Goal: Information Seeking & Learning: Understand process/instructions

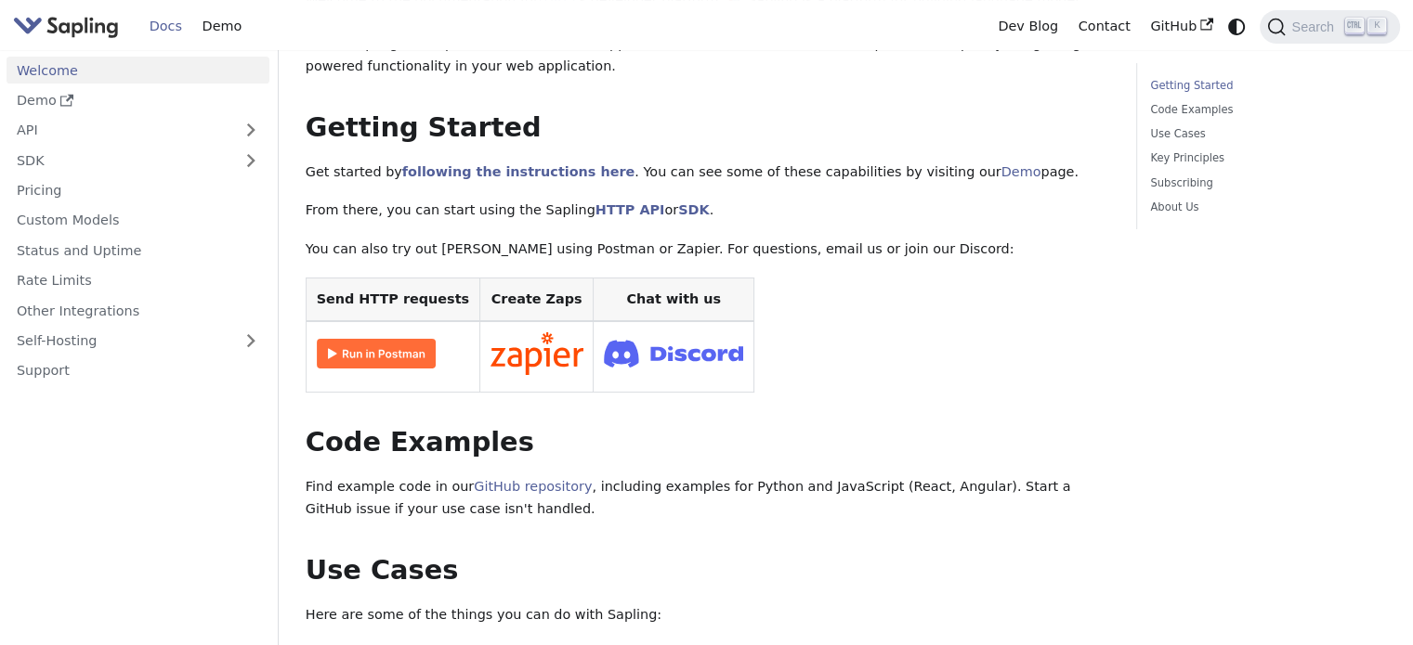
scroll to position [186, 0]
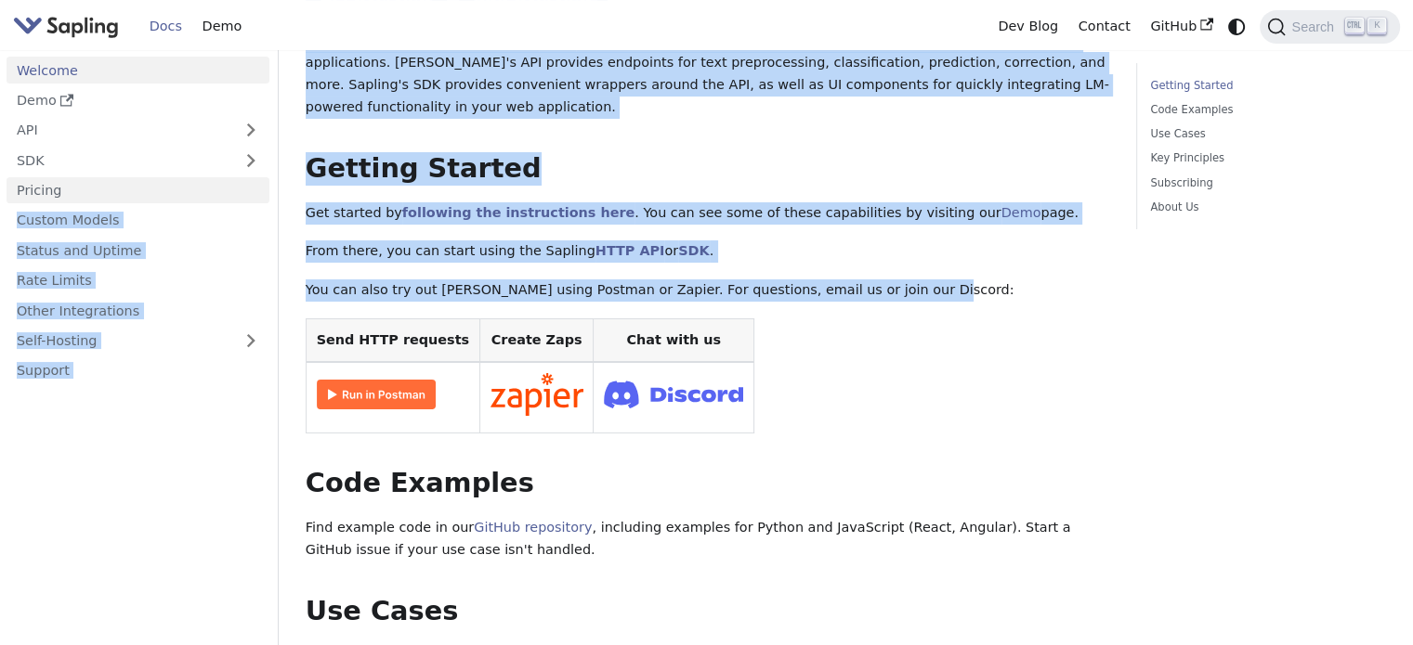
drag, startPoint x: 900, startPoint y: 285, endPoint x: 262, endPoint y: 194, distance: 644.5
click at [636, 283] on p "You can also try out [PERSON_NAME] using Postman or Zapier. For questions, emai…" at bounding box center [707, 291] width 803 height 22
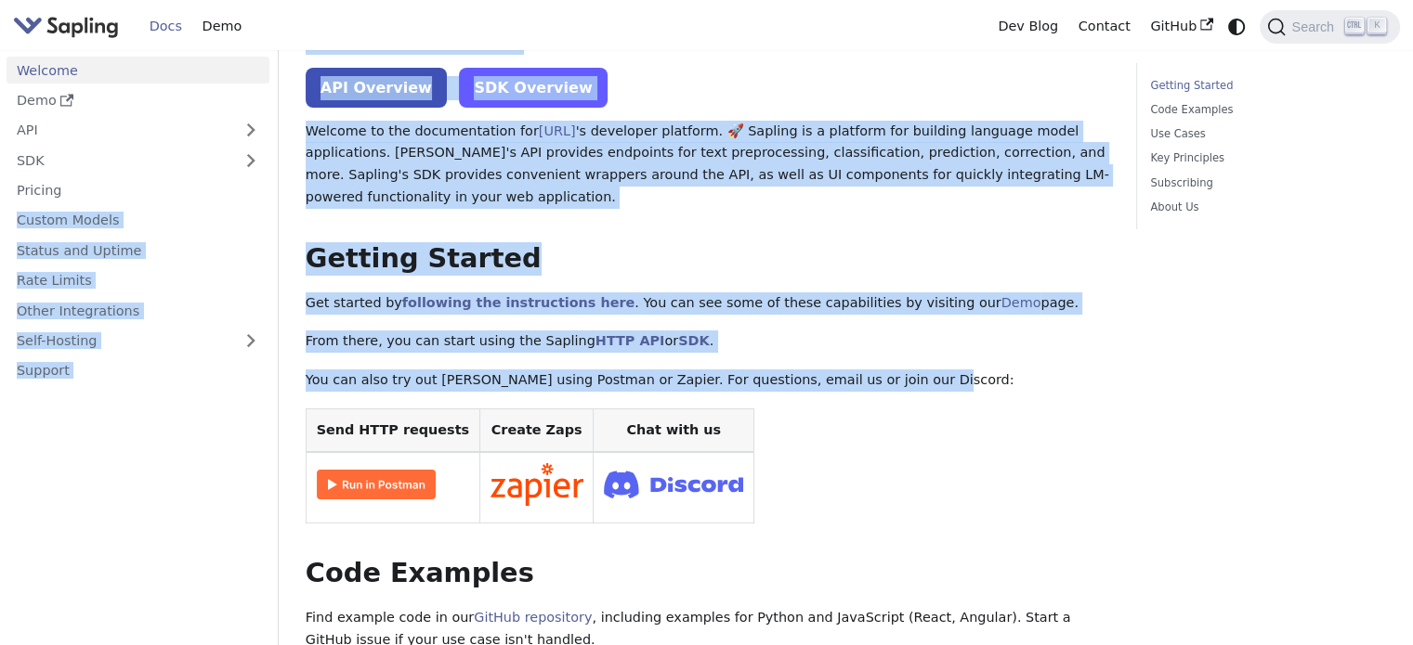
scroll to position [0, 0]
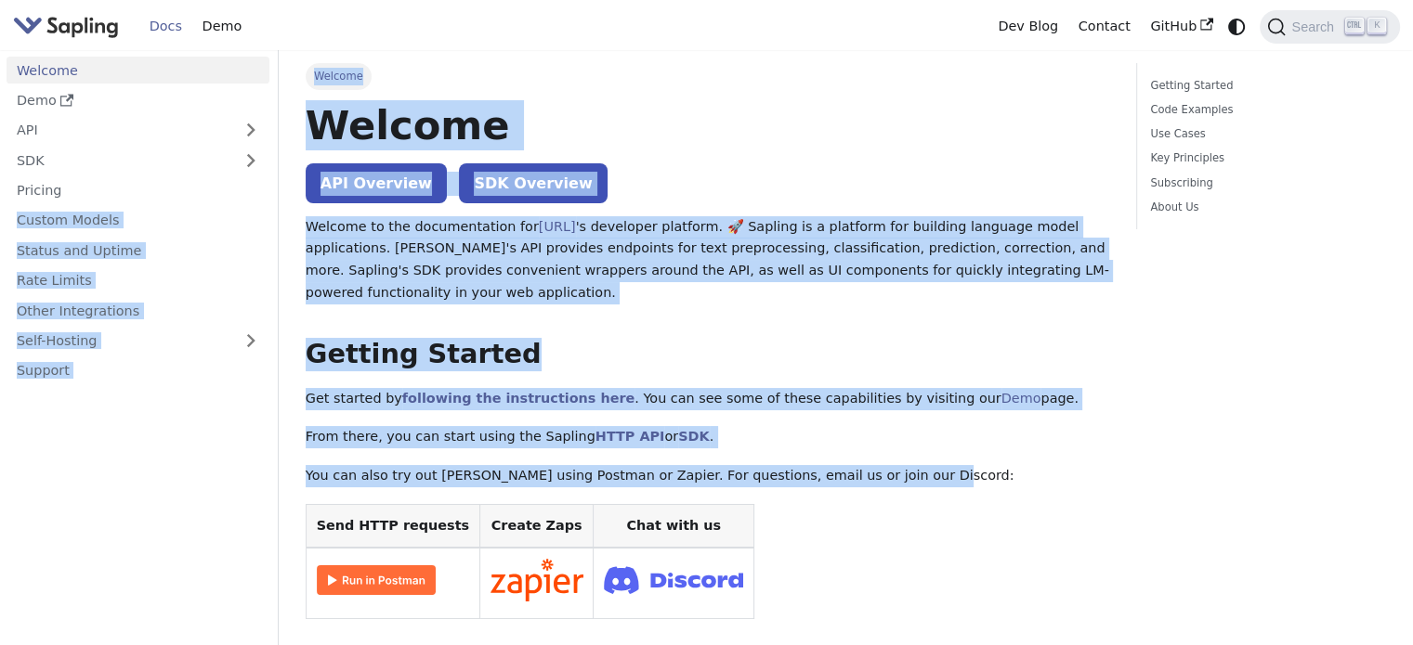
click at [500, 300] on p "Welcome to the documentation for Sapling.ai 's developer platform. 🚀 Sapling is…" at bounding box center [707, 260] width 803 height 88
click at [713, 339] on h2 "Getting Started ​" at bounding box center [707, 354] width 803 height 33
click at [391, 580] on img at bounding box center [376, 581] width 119 height 30
click at [61, 103] on icon "Docs sidebar" at bounding box center [66, 100] width 13 height 13
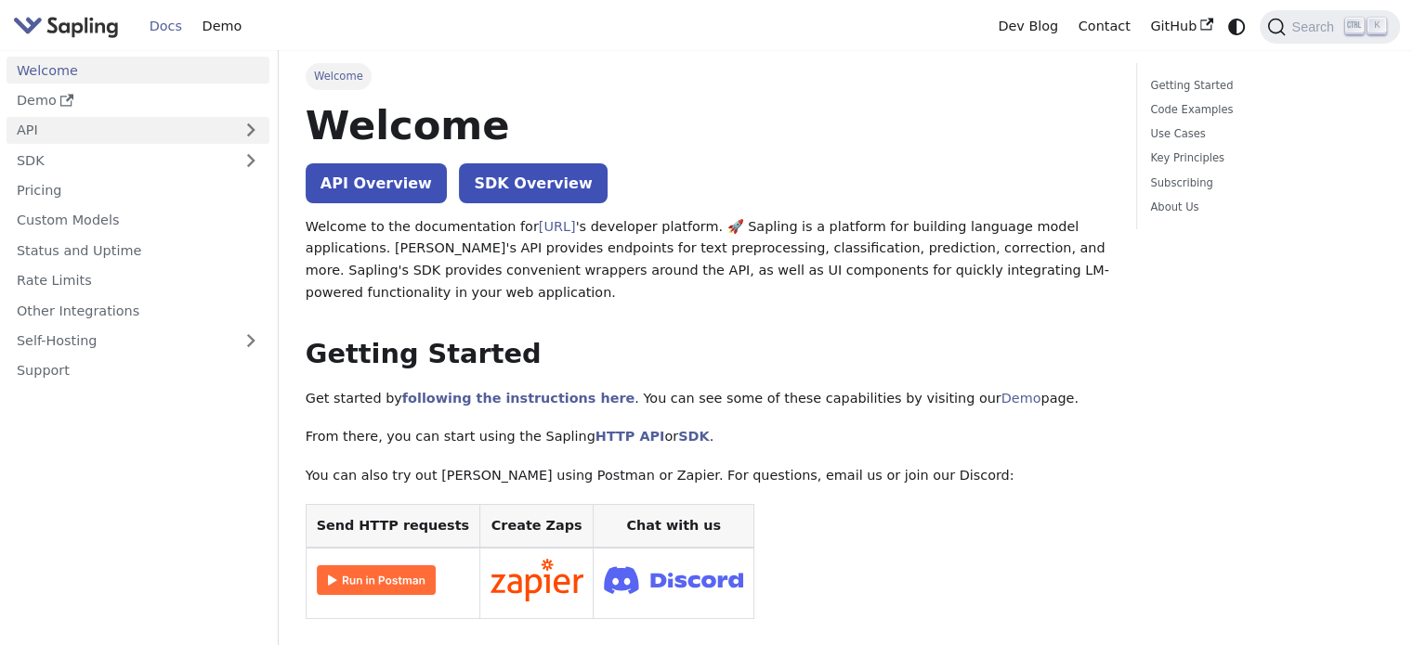
click at [156, 133] on link "API" at bounding box center [120, 130] width 226 height 27
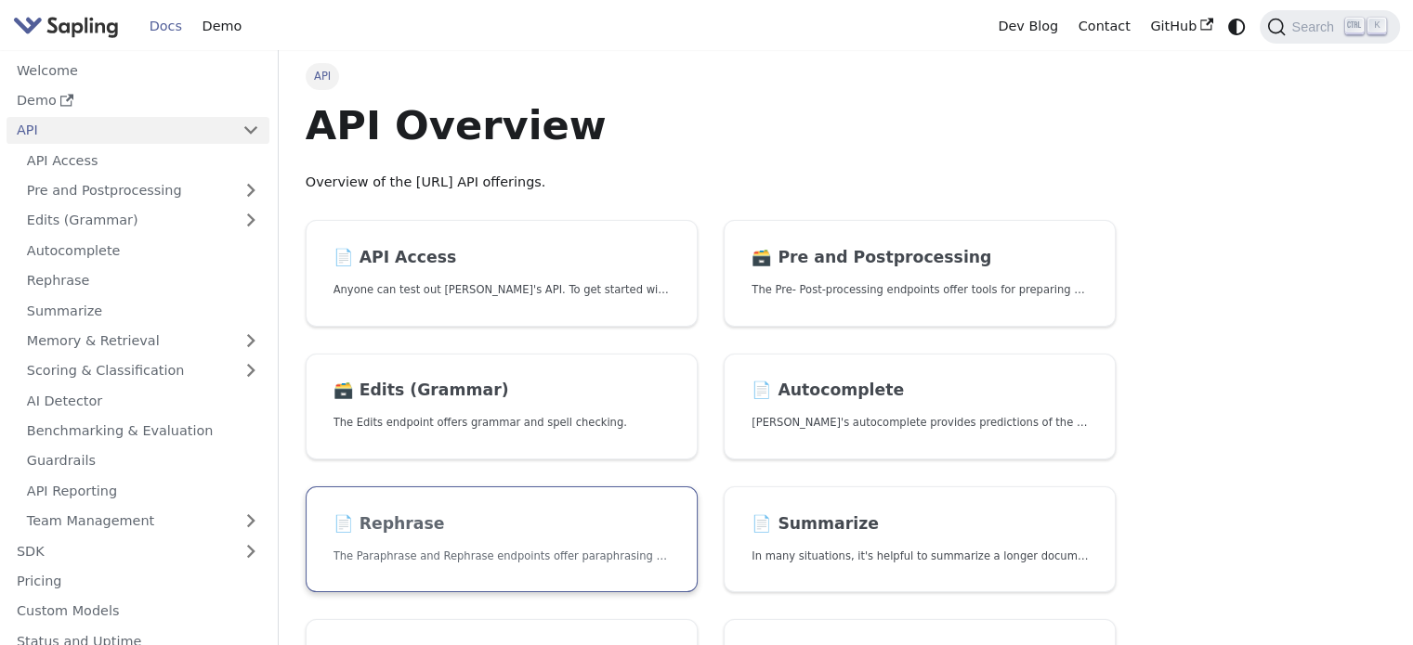
click at [427, 518] on h2 "📄️ Rephrase" at bounding box center [501, 525] width 336 height 20
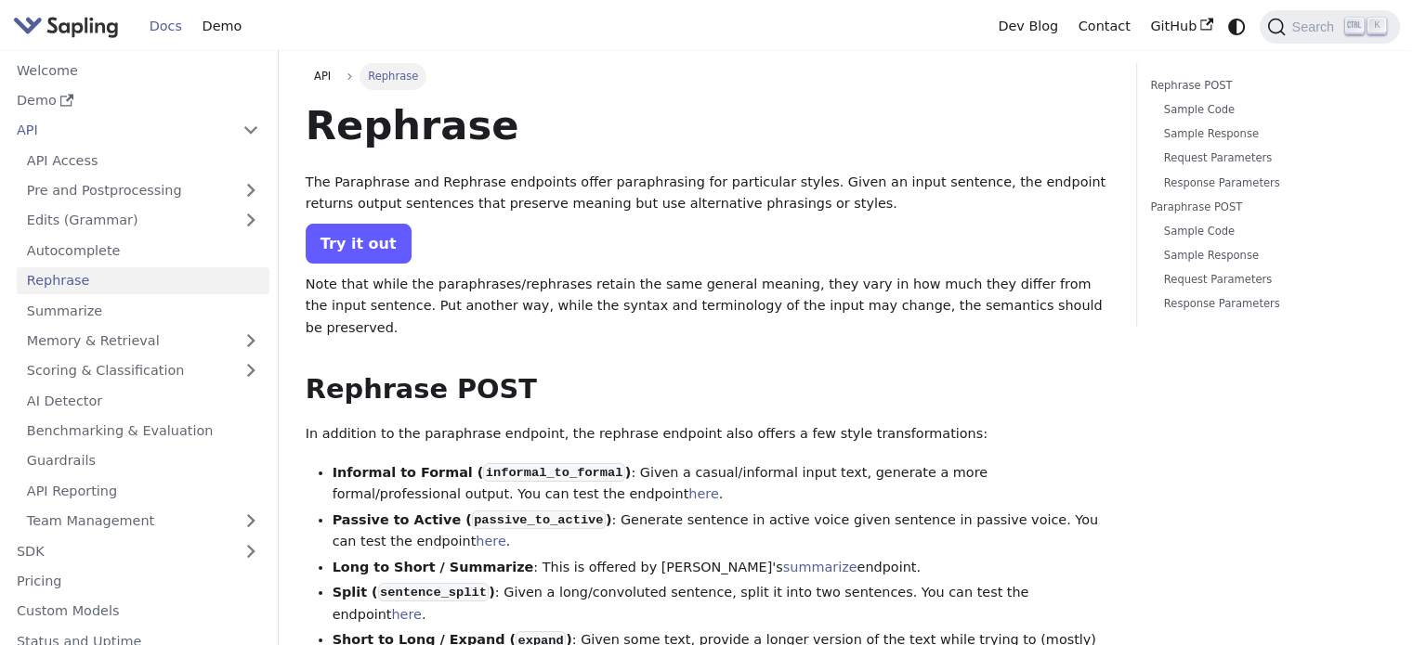
click at [367, 239] on link "Try it out" at bounding box center [359, 244] width 106 height 40
click at [360, 244] on link "Try it out" at bounding box center [359, 244] width 106 height 40
